Goal: Communication & Community: Share content

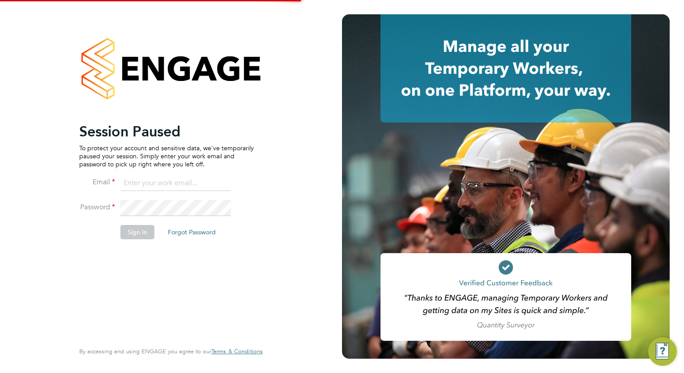
type input "megan.westlotorn@alliancemsp.co.uk"
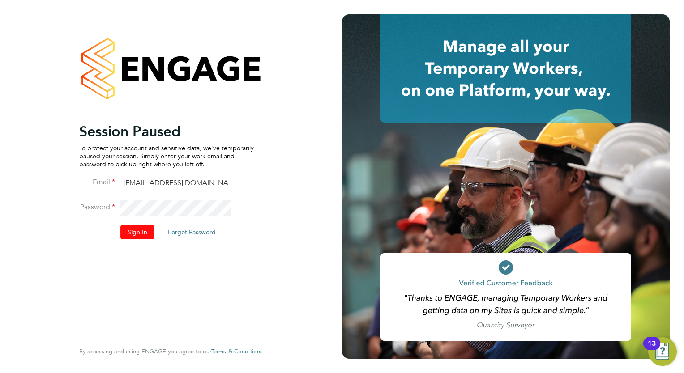
click at [136, 237] on button "Sign In" at bounding box center [137, 232] width 34 height 14
click at [319, 191] on div "Sorry, we are having problems connecting to our services." at bounding box center [171, 186] width 342 height 373
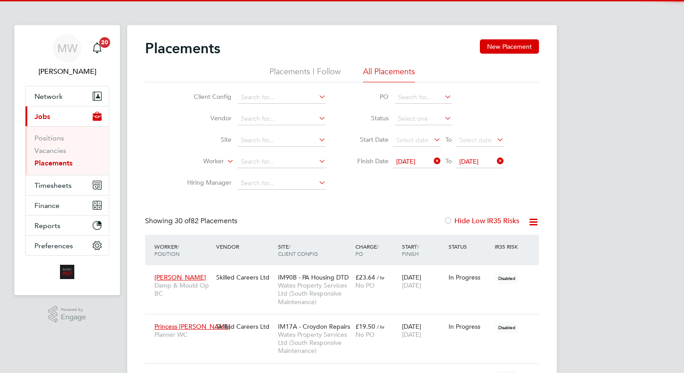
click at [71, 164] on link "Placements" at bounding box center [53, 163] width 38 height 9
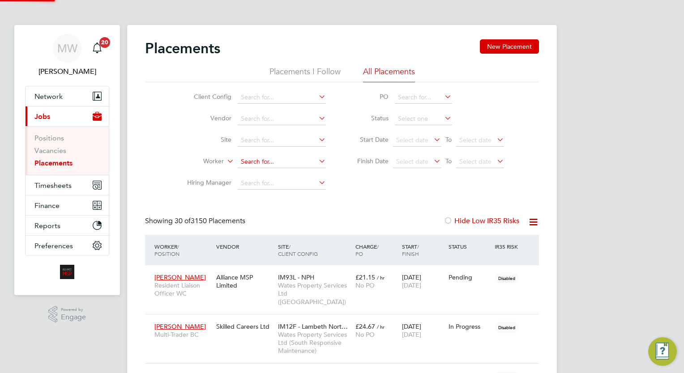
click at [256, 162] on input at bounding box center [282, 162] width 88 height 13
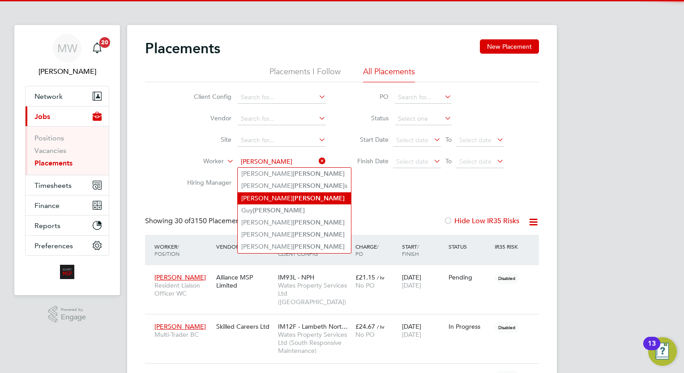
click at [277, 197] on li "Ella Cooper" at bounding box center [294, 198] width 113 height 12
type input "[PERSON_NAME]"
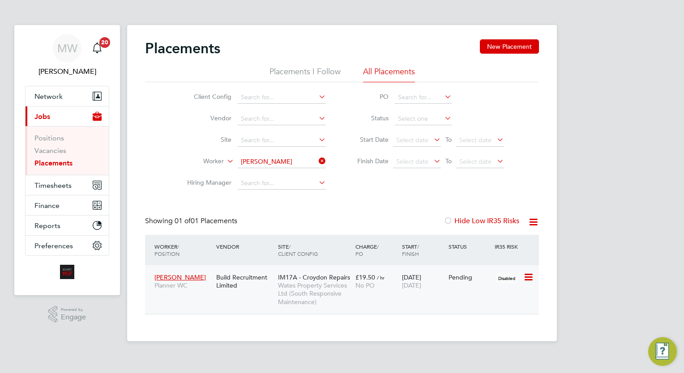
click at [350, 282] on span "Wates Property Services Ltd (South Responsive Maintenance)" at bounding box center [314, 293] width 73 height 25
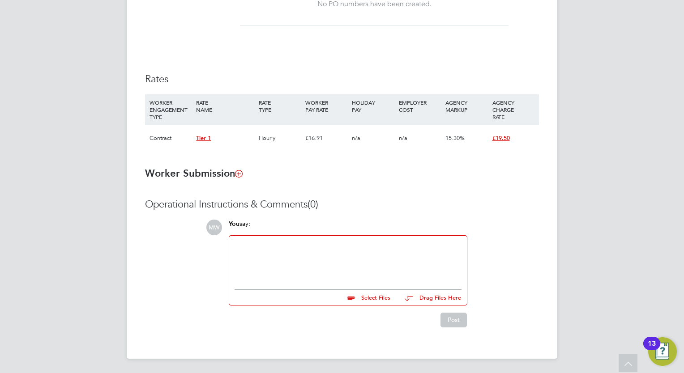
click at [287, 288] on ul at bounding box center [347, 287] width 227 height 5
click at [290, 259] on div at bounding box center [347, 260] width 227 height 38
drag, startPoint x: 355, startPoint y: 263, endPoint x: 176, endPoint y: 238, distance: 180.6
click at [176, 238] on div "Operational Instructions & Comments (0) MW You say: [PERSON_NAME] Select Files …" at bounding box center [342, 262] width 394 height 129
click at [379, 296] on input "file" at bounding box center [394, 296] width 134 height 13
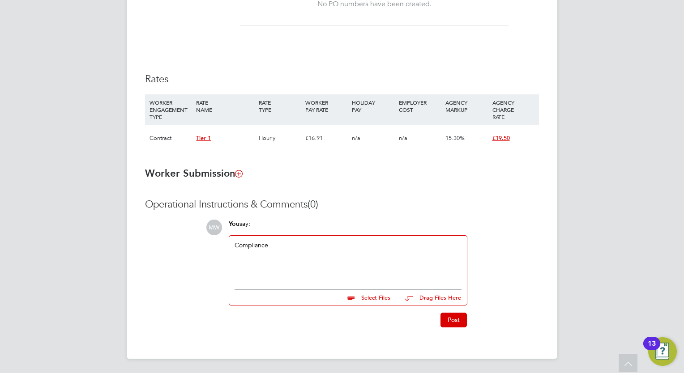
type input "C:\fakepath\Fw_ [PERSON_NAME] docs.zip"
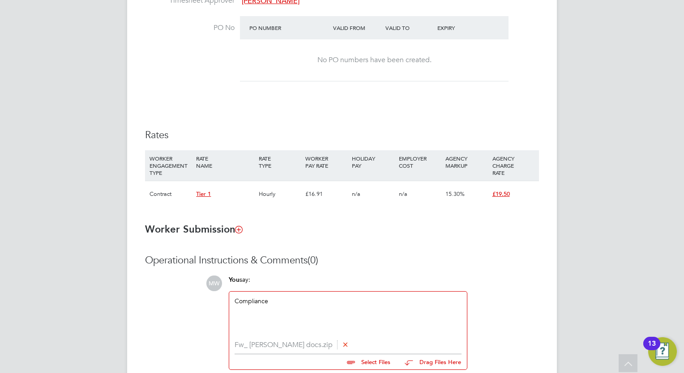
scroll to position [538, 0]
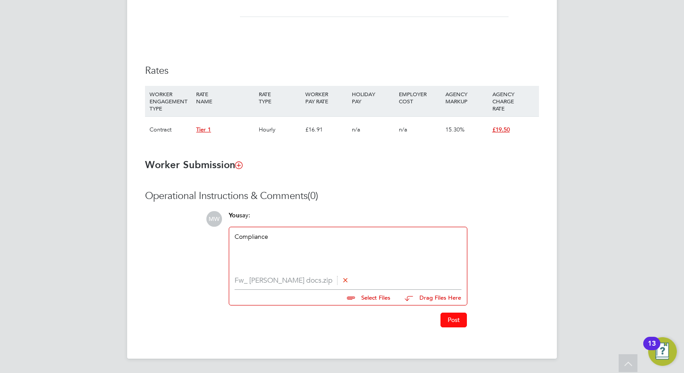
click at [446, 314] on button "Post" at bounding box center [453, 320] width 26 height 14
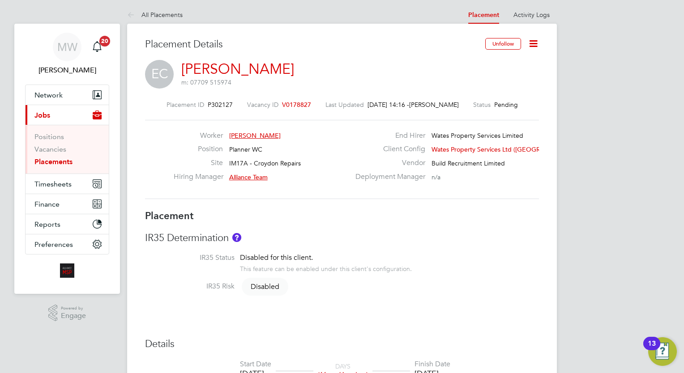
scroll to position [0, 0]
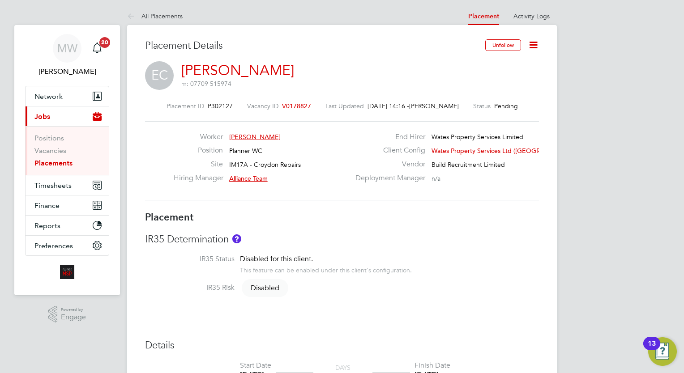
click at [41, 166] on link "Placements" at bounding box center [53, 163] width 38 height 9
